Goal: Task Accomplishment & Management: Manage account settings

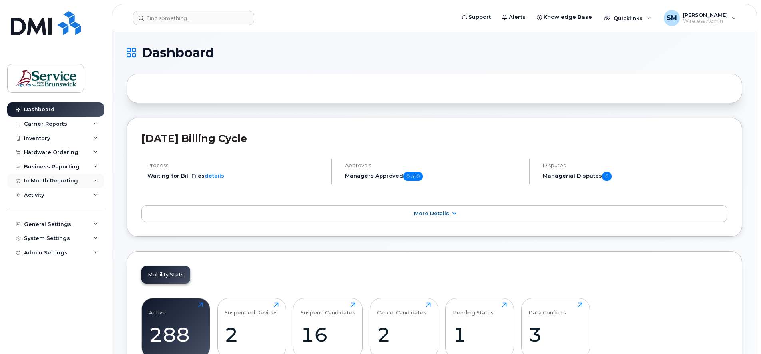
scroll to position [50, 0]
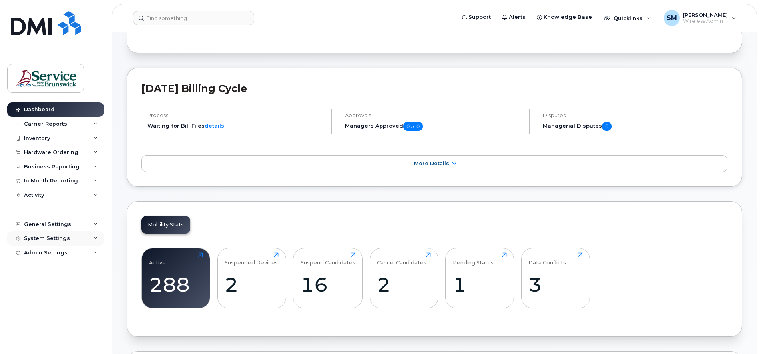
click at [94, 241] on div "System Settings" at bounding box center [55, 238] width 97 height 14
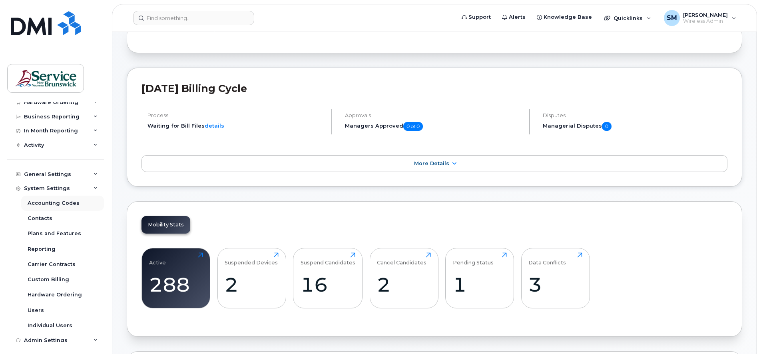
scroll to position [55, 0]
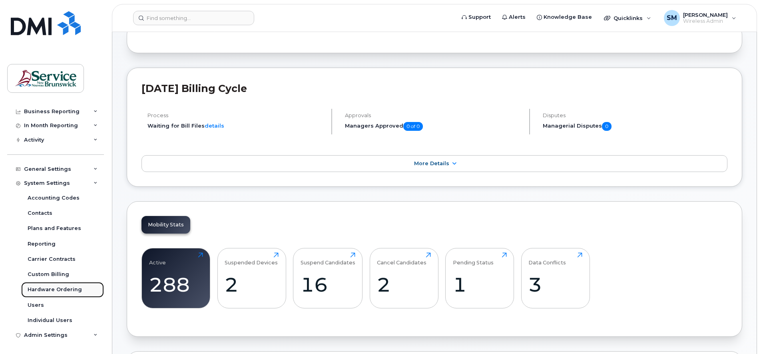
click at [50, 288] on div "Hardware Ordering" at bounding box center [55, 289] width 54 height 7
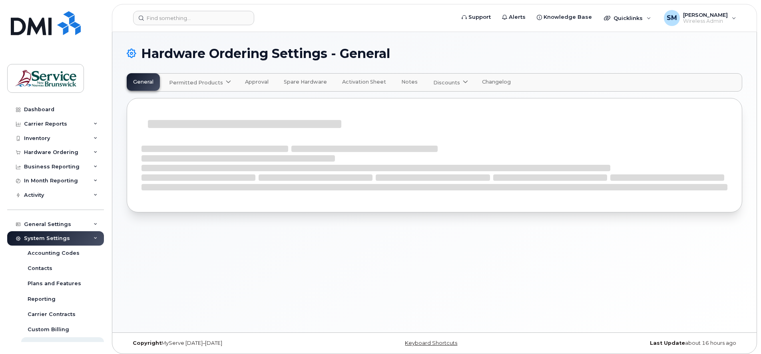
select select "admins"
